Goal: Task Accomplishment & Management: Complete application form

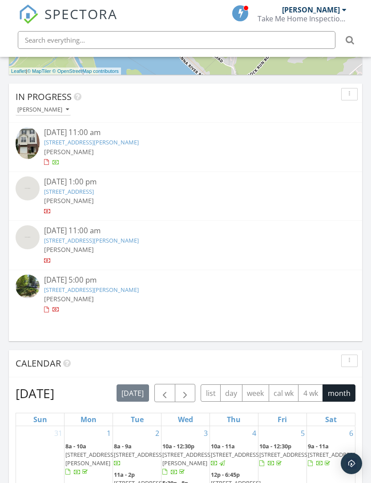
scroll to position [606, 0]
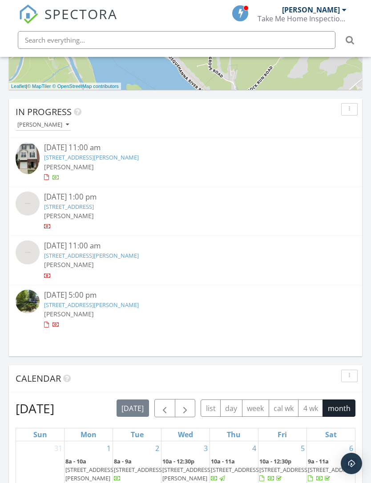
click at [93, 152] on div "09/22/25 11:00 am" at bounding box center [185, 147] width 283 height 11
click at [93, 155] on link "101 Lavenport Cir, Frederick, MD 21702" at bounding box center [91, 157] width 95 height 8
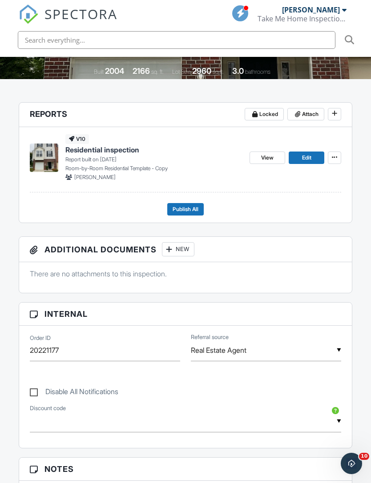
click at [173, 205] on span "Publish All" at bounding box center [186, 209] width 26 height 9
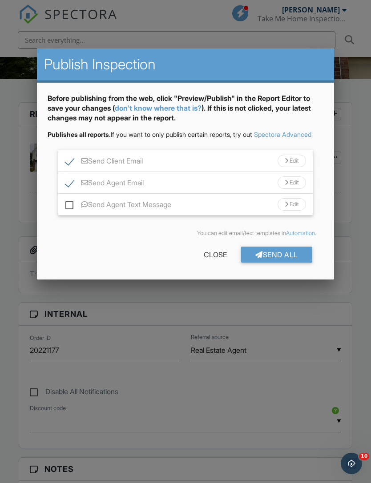
click at [269, 260] on div "Send All" at bounding box center [276, 255] width 71 height 16
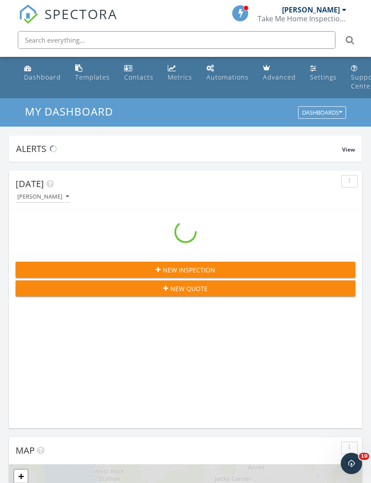
scroll to position [1521, 371]
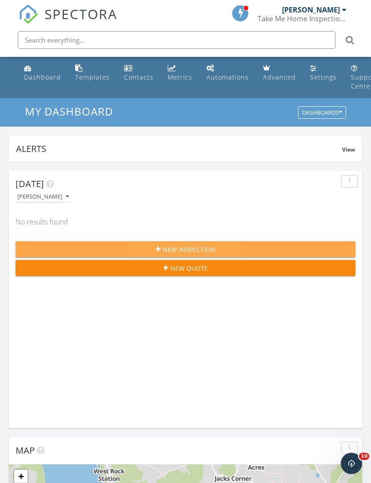
click at [112, 248] on div "New Inspection" at bounding box center [185, 249] width 325 height 9
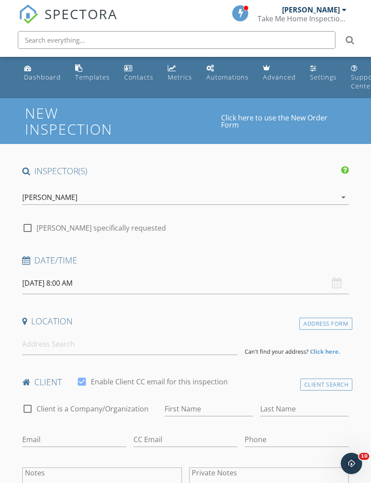
click at [48, 281] on input "09/29/2025 8:00 AM" at bounding box center [185, 284] width 327 height 22
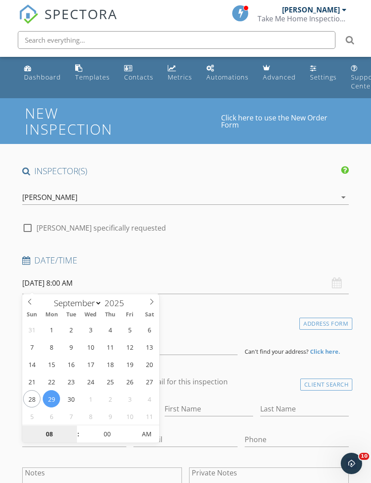
click at [44, 435] on input "08" at bounding box center [49, 435] width 55 height 18
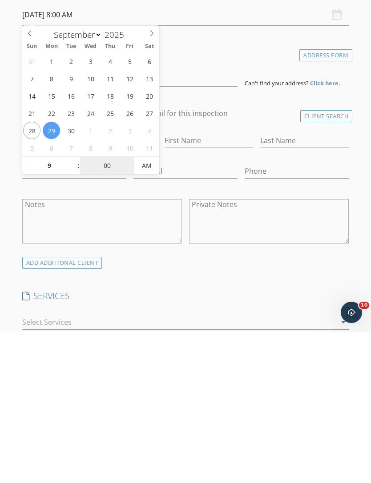
click at [102, 309] on input "00" at bounding box center [107, 318] width 55 height 18
type input "09"
type input "09/29/2025 9:00 AM"
type input "30"
type input "09/29/2025 9:30 AM"
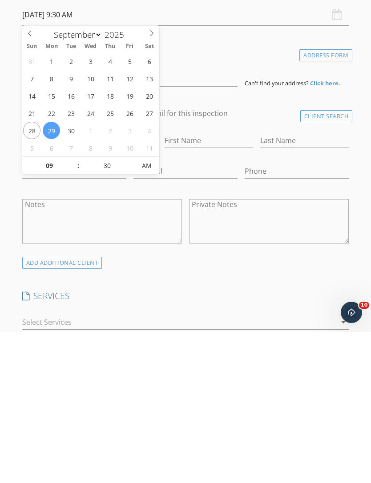
scroll to position [269, 0]
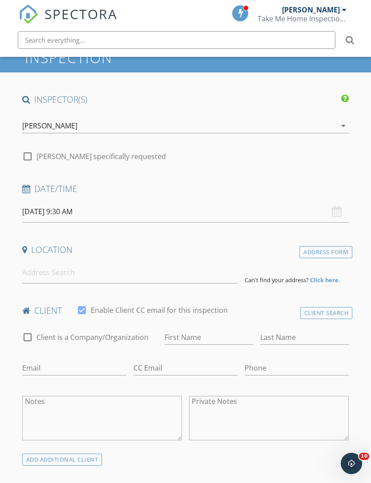
scroll to position [71, 0]
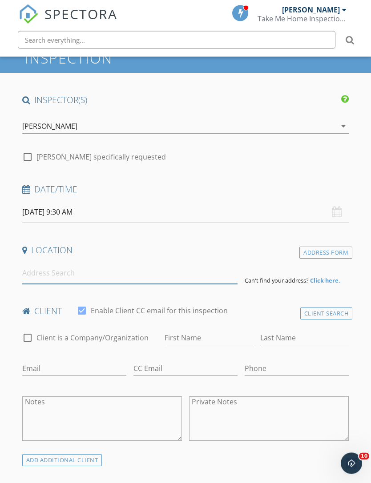
click at [35, 273] on input at bounding box center [129, 274] width 215 height 22
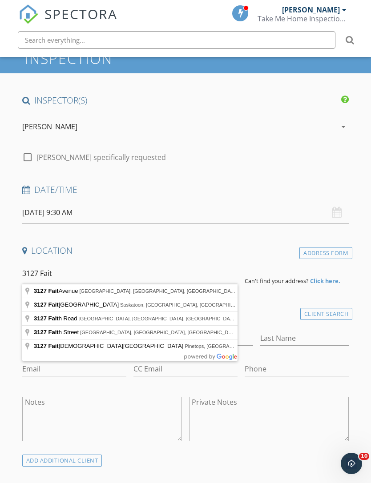
type input "3127 Fait Avenue, Baltimore, MD, USA"
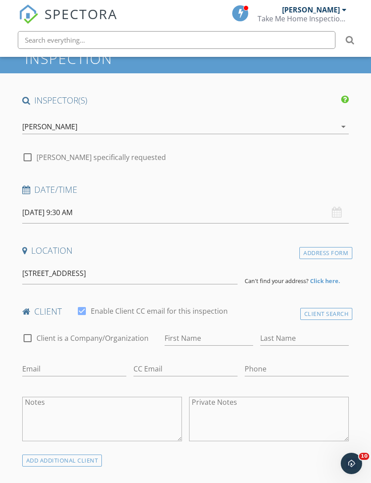
scroll to position [71, 0]
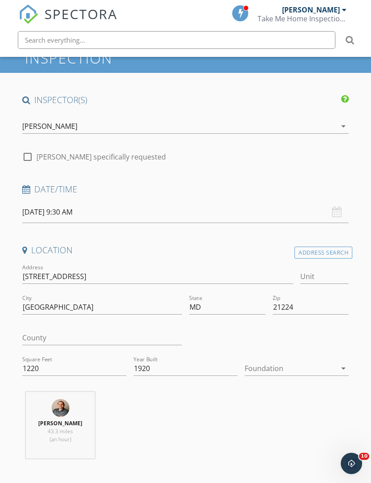
click at [259, 368] on div at bounding box center [291, 368] width 92 height 14
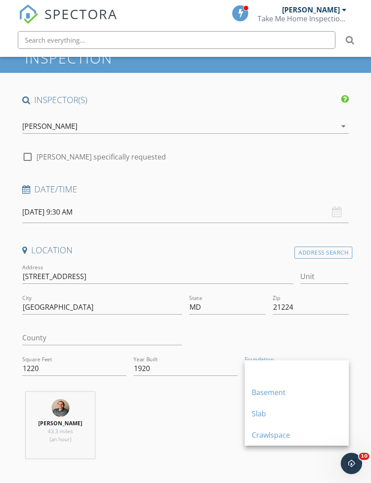
click at [208, 343] on div at bounding box center [268, 339] width 167 height 31
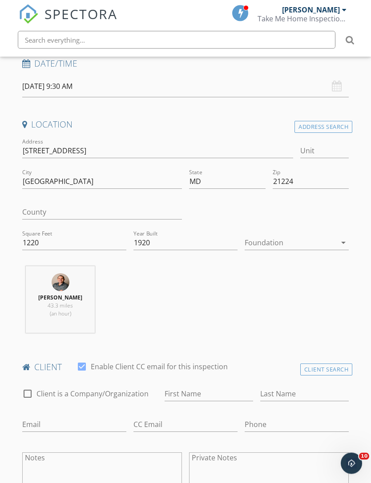
scroll to position [182, 0]
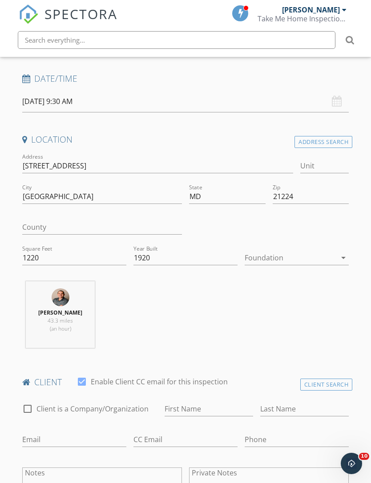
click at [262, 257] on div at bounding box center [291, 258] width 92 height 14
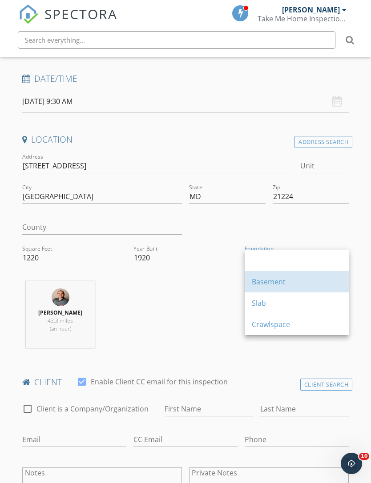
click at [254, 280] on div "Basement" at bounding box center [297, 282] width 90 height 11
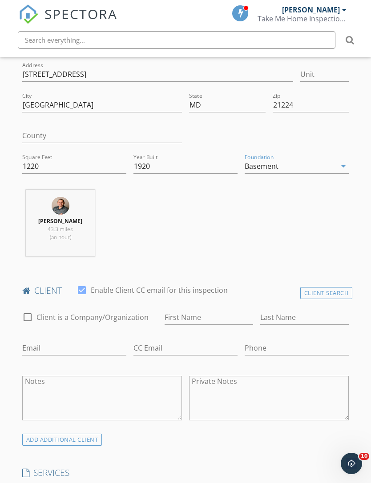
scroll to position [278, 0]
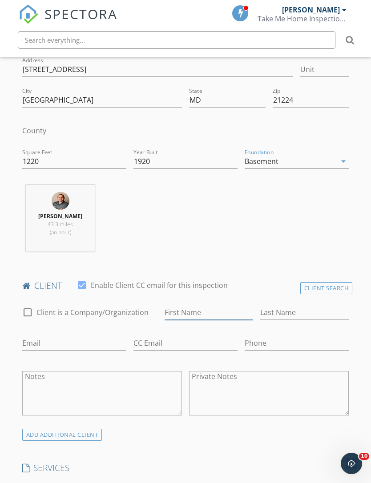
click at [183, 309] on input "First Name" at bounding box center [209, 312] width 88 height 15
type input "[GEOGRAPHIC_DATA]"
click at [275, 308] on input "Last Name" at bounding box center [304, 312] width 88 height 15
type input "[PERSON_NAME]"
click at [41, 341] on input "Email" at bounding box center [74, 343] width 104 height 15
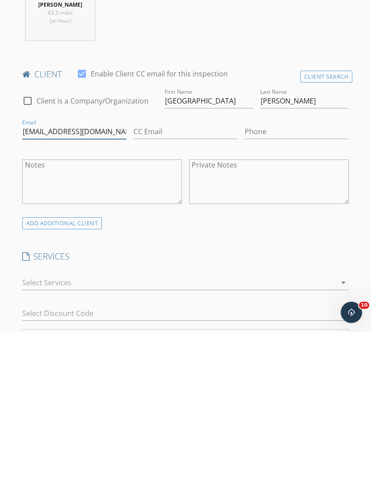
scroll to position [348, 0]
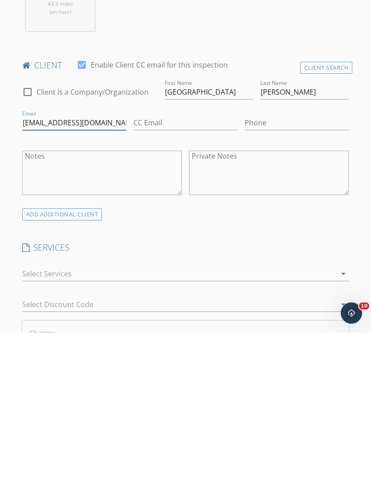
type input "Devonfisk@gmail.com"
click at [33, 417] on div at bounding box center [179, 424] width 314 height 14
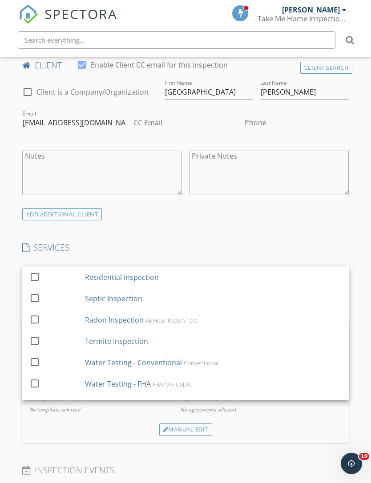
click at [32, 273] on div at bounding box center [34, 276] width 15 height 15
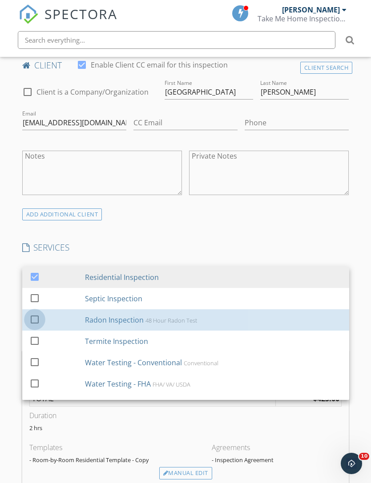
click at [34, 320] on div at bounding box center [34, 319] width 15 height 15
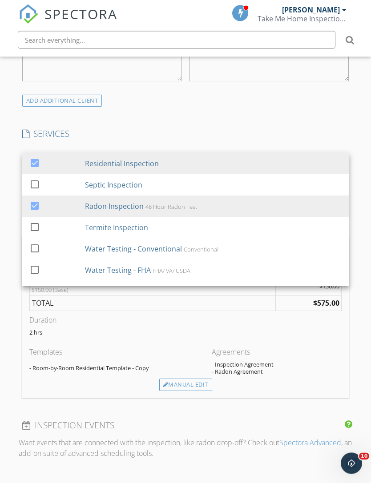
click at [101, 357] on div "Templates" at bounding box center [120, 354] width 182 height 14
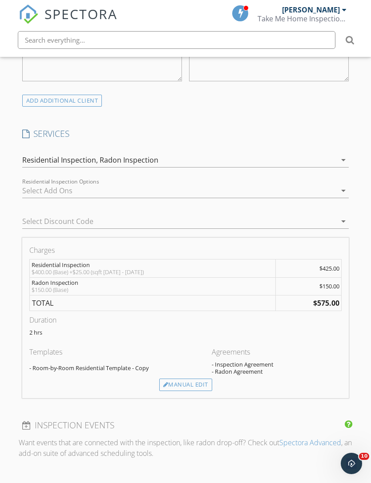
click at [169, 381] on div "Manual Edit" at bounding box center [185, 385] width 53 height 12
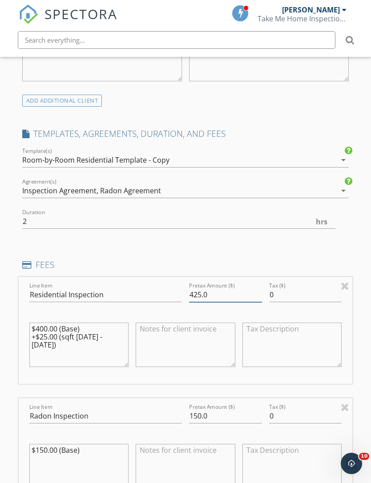
click at [200, 292] on input "425.0" at bounding box center [225, 295] width 73 height 15
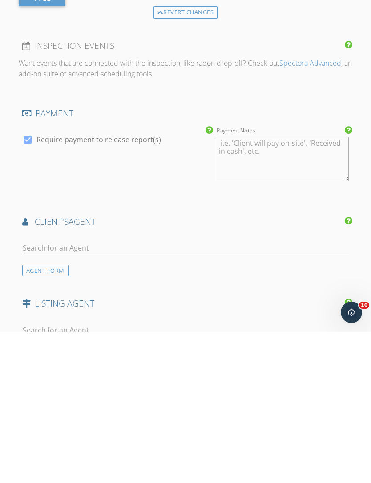
scroll to position [1007, 0]
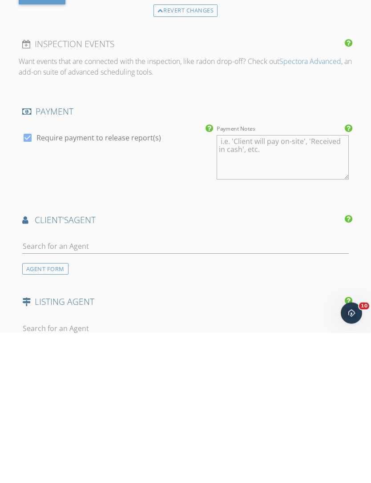
type input "400.0"
click at [32, 390] on input "text" at bounding box center [185, 397] width 327 height 15
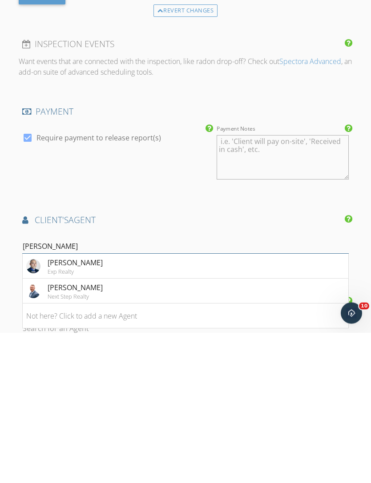
type input "Scott"
click at [68, 419] on div "Exp Realty" at bounding box center [75, 422] width 55 height 7
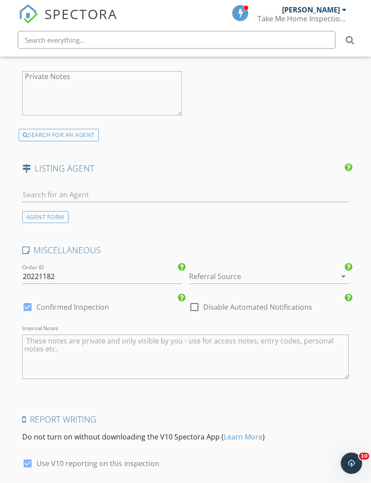
scroll to position [1463, 0]
click at [202, 269] on div at bounding box center [256, 276] width 135 height 14
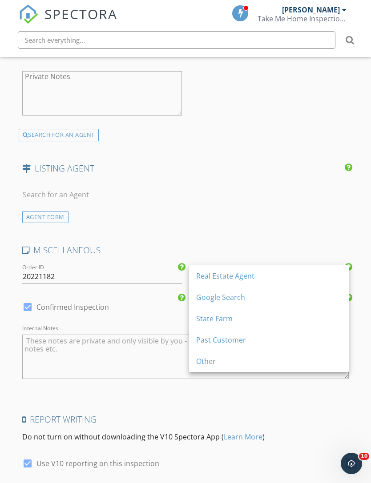
click at [205, 278] on div "Real Estate Agent" at bounding box center [268, 276] width 145 height 11
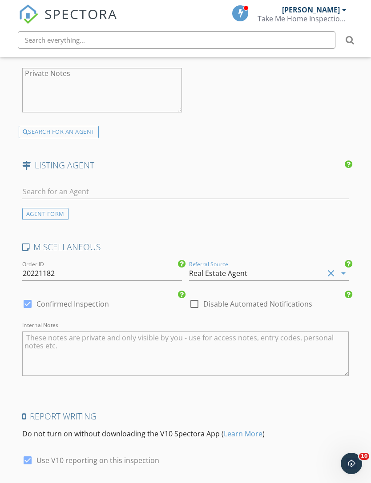
scroll to position [1500, 0]
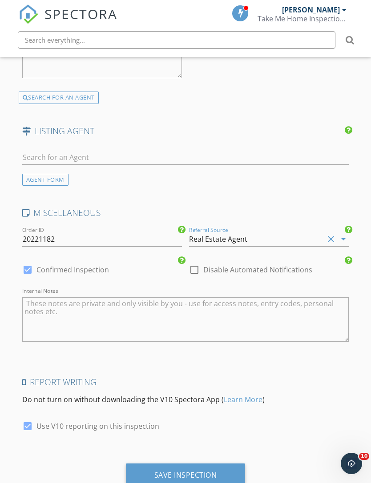
click at [167, 471] on div "Save Inspection" at bounding box center [185, 475] width 63 height 9
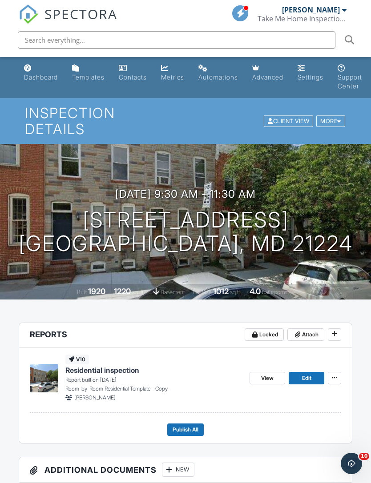
click at [66, 14] on span "SPECTORA" at bounding box center [80, 13] width 73 height 19
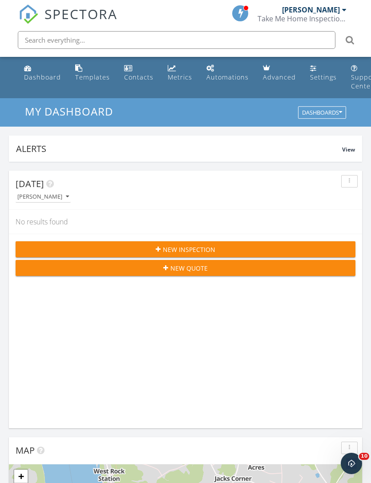
scroll to position [1521, 371]
